Goal: Task Accomplishment & Management: Manage account settings

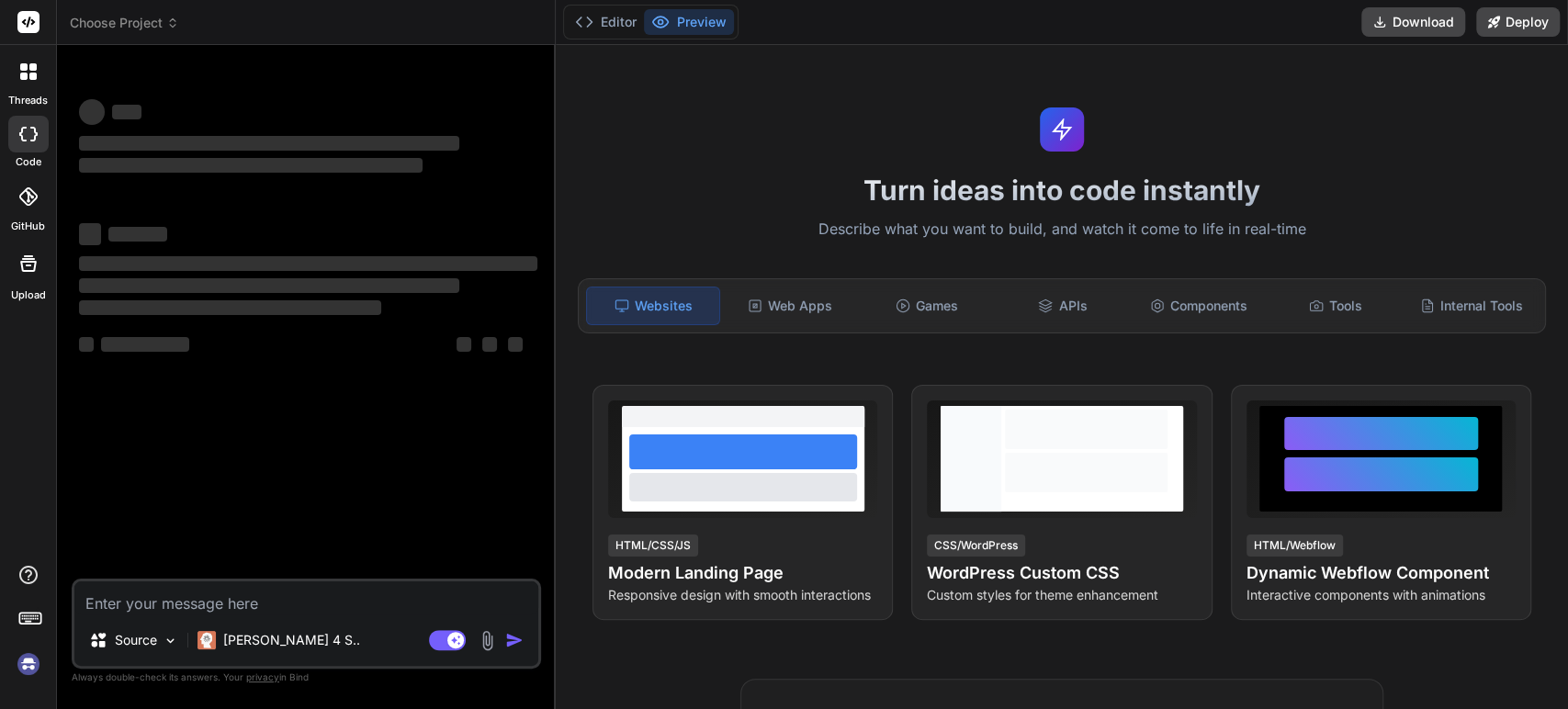
type textarea "x"
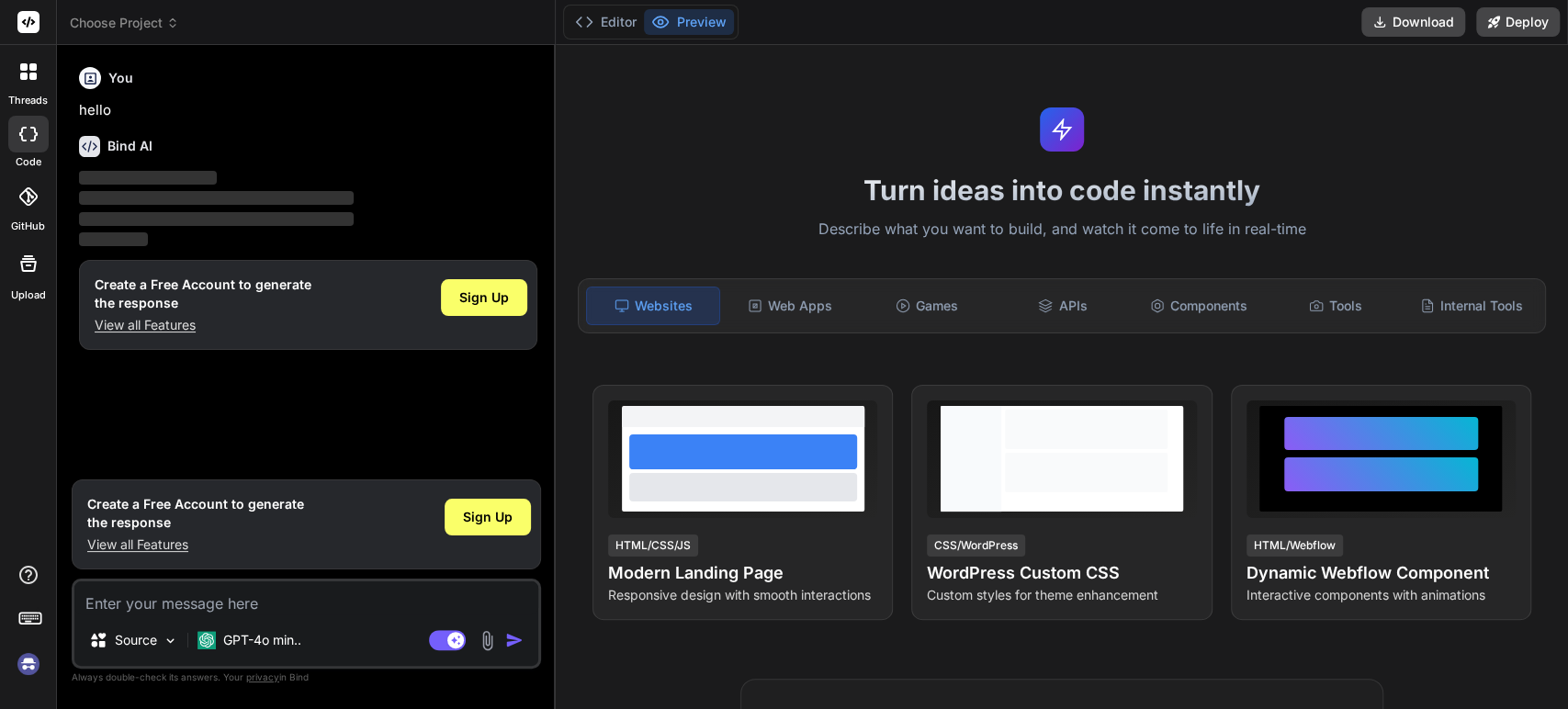
click at [34, 656] on img at bounding box center [29, 664] width 32 height 32
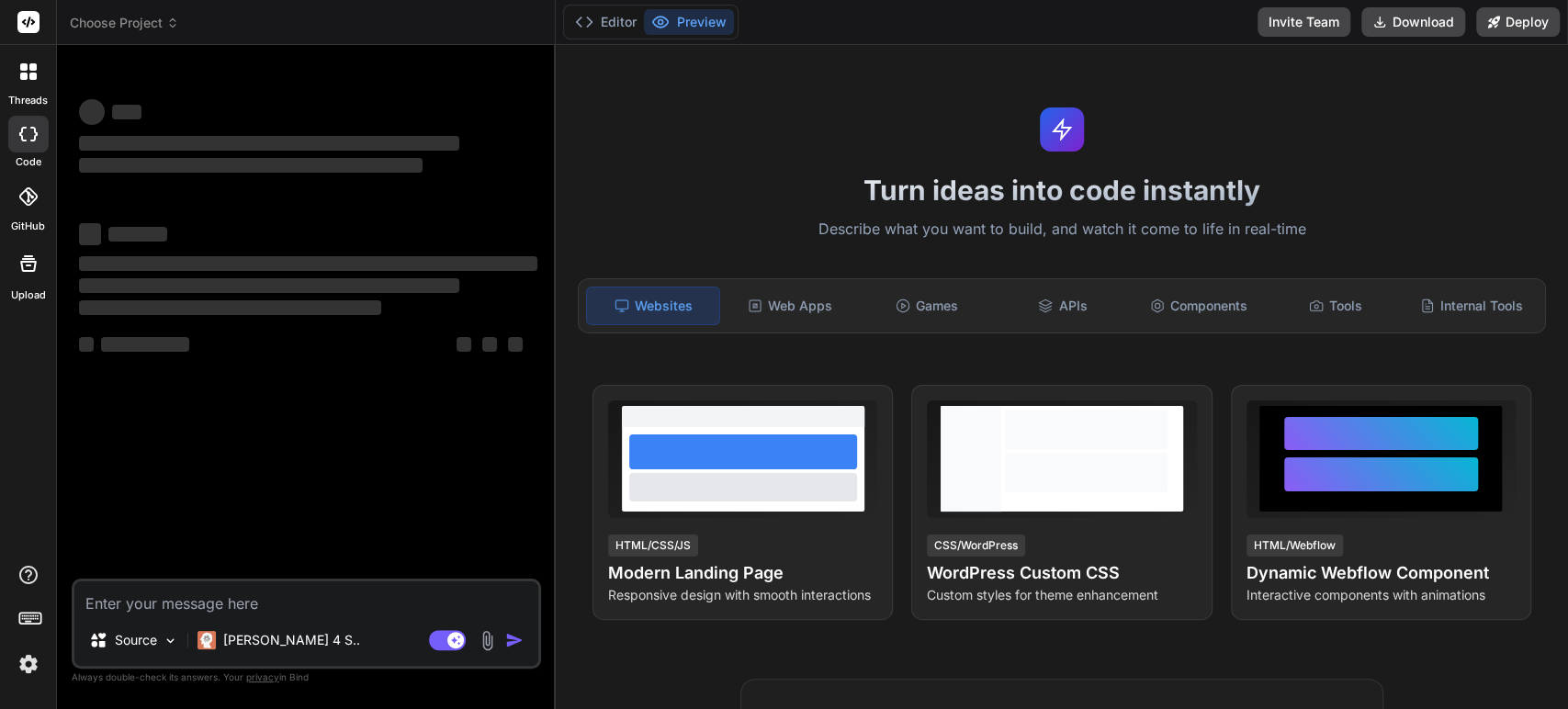
type textarea "x"
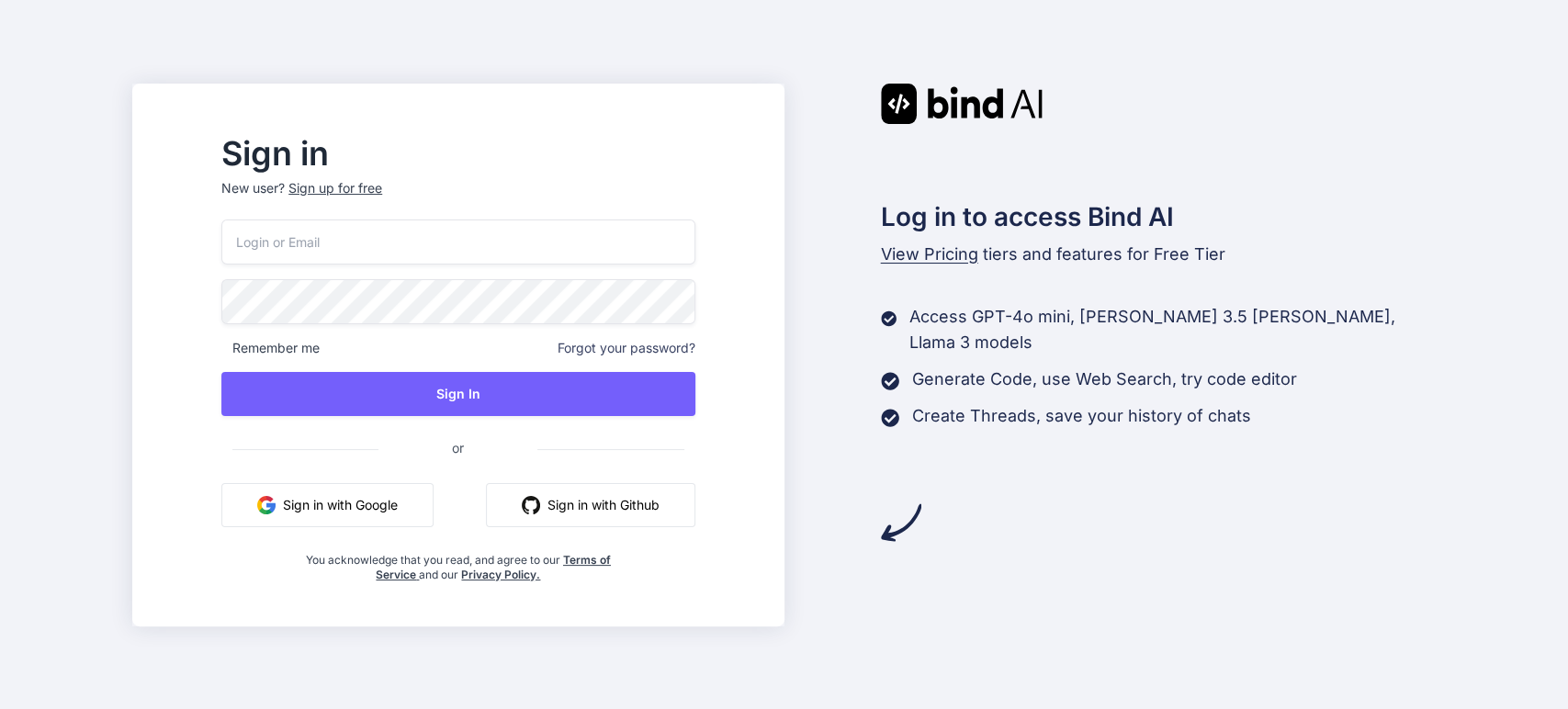
click at [355, 244] on input "email" at bounding box center [458, 242] width 473 height 45
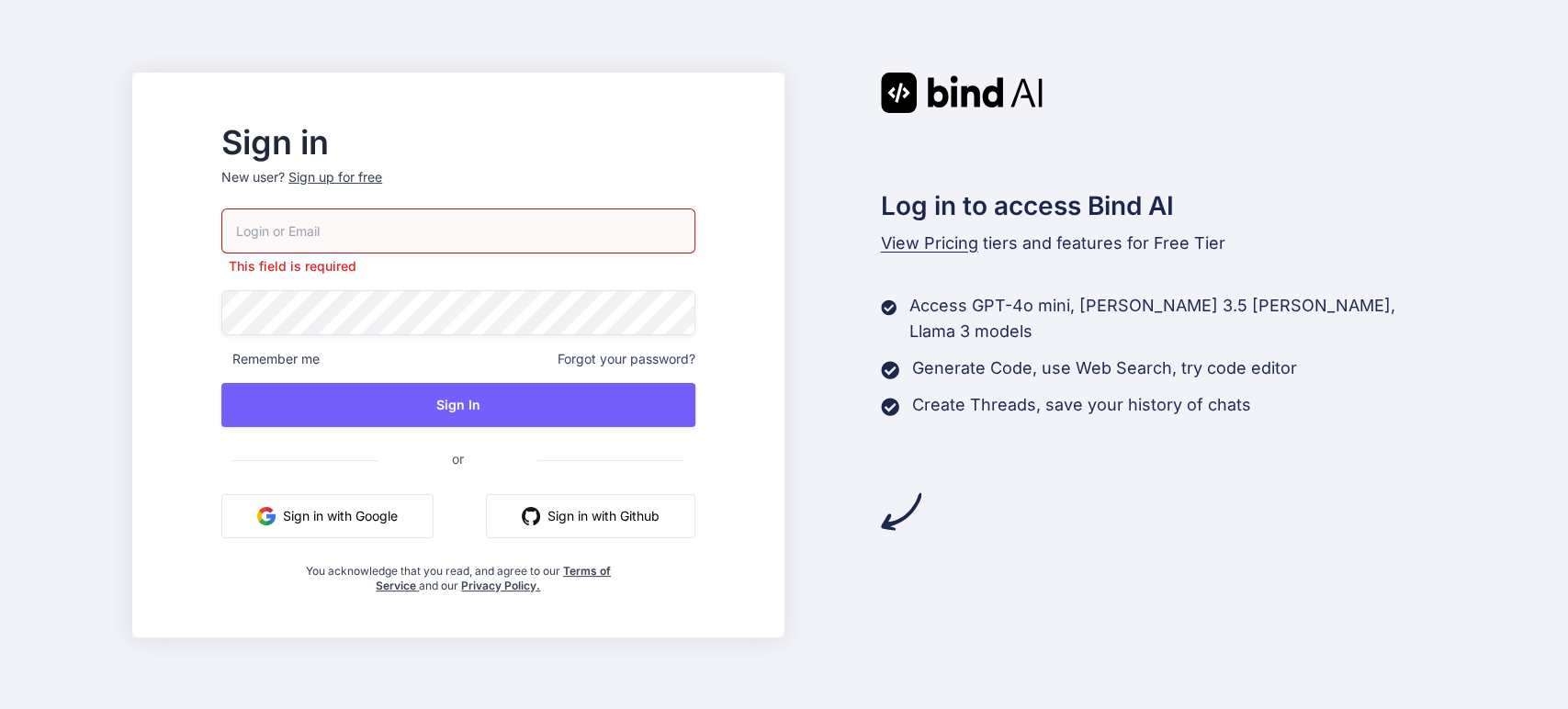
type input "tamir@efa.co.il"
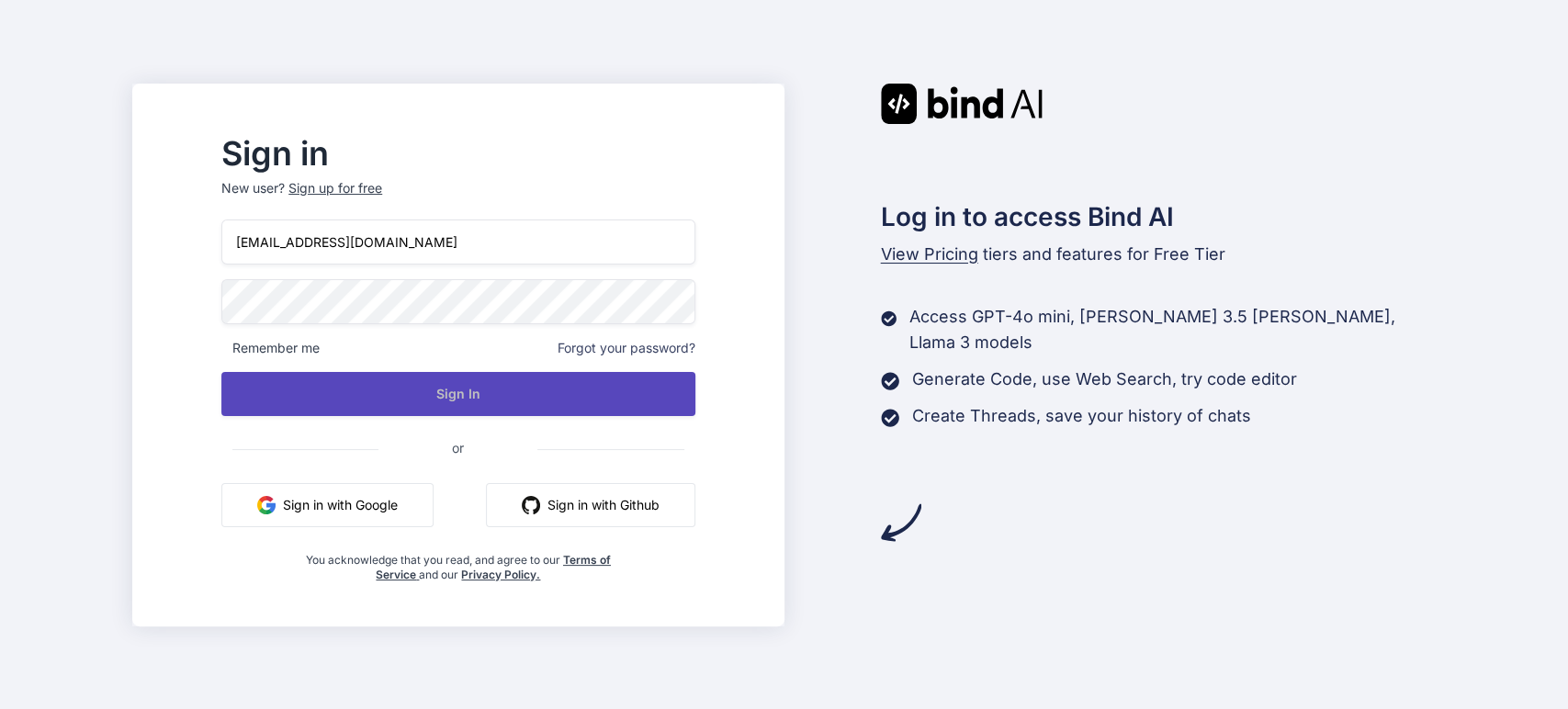
click at [507, 396] on button "Sign In" at bounding box center [458, 394] width 473 height 44
click at [500, 391] on button "Sign In" at bounding box center [458, 394] width 473 height 44
